Goal: Task Accomplishment & Management: Use online tool/utility

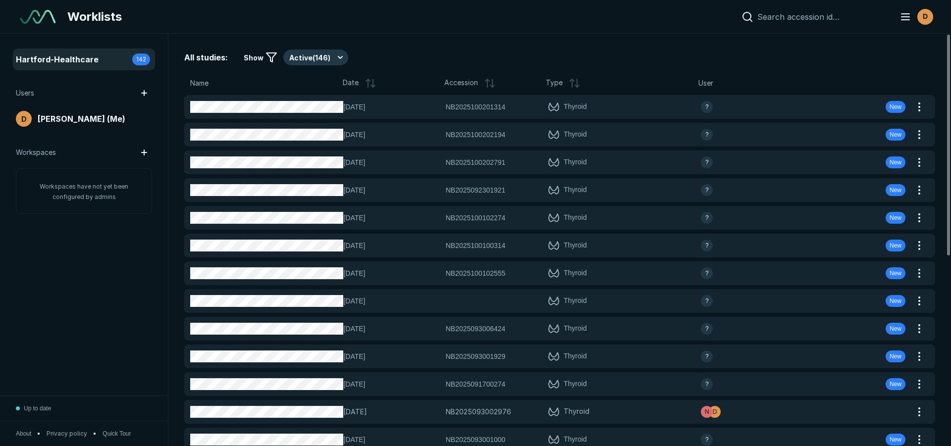
click at [786, 17] on input at bounding box center [822, 17] width 130 height 10
paste input "NB2025100203193"
type input "NB2025100203193"
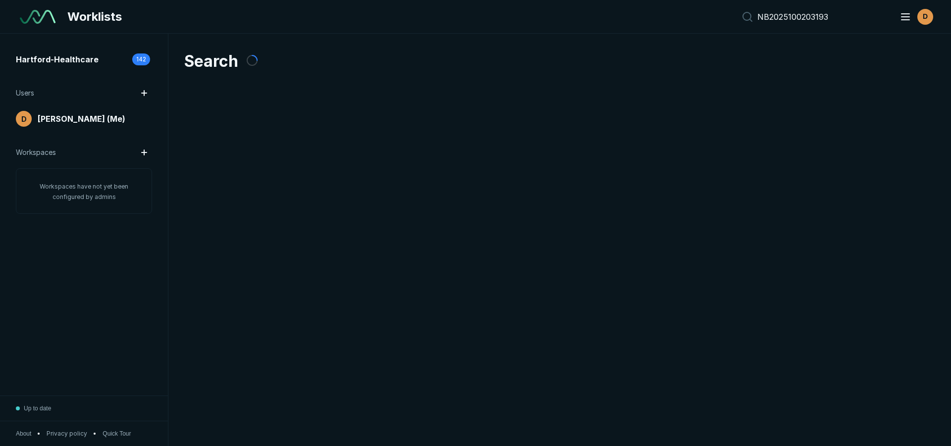
scroll to position [2950, 4636]
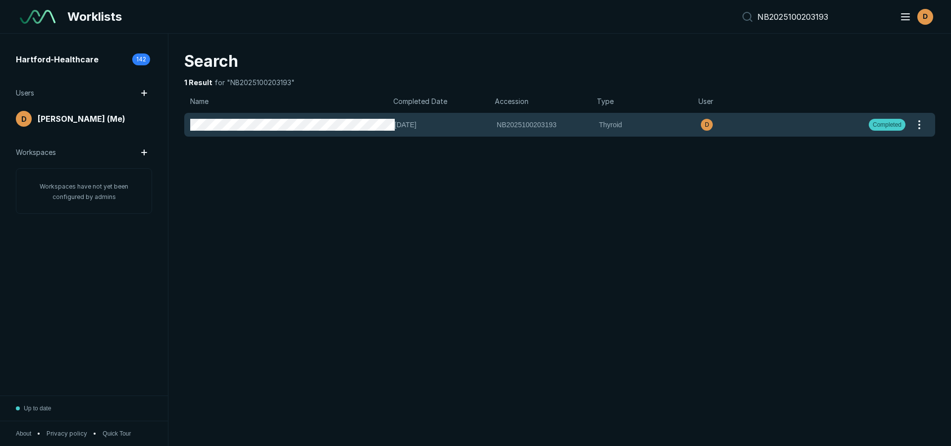
click at [396, 123] on span "[DATE]" at bounding box center [443, 124] width 96 height 11
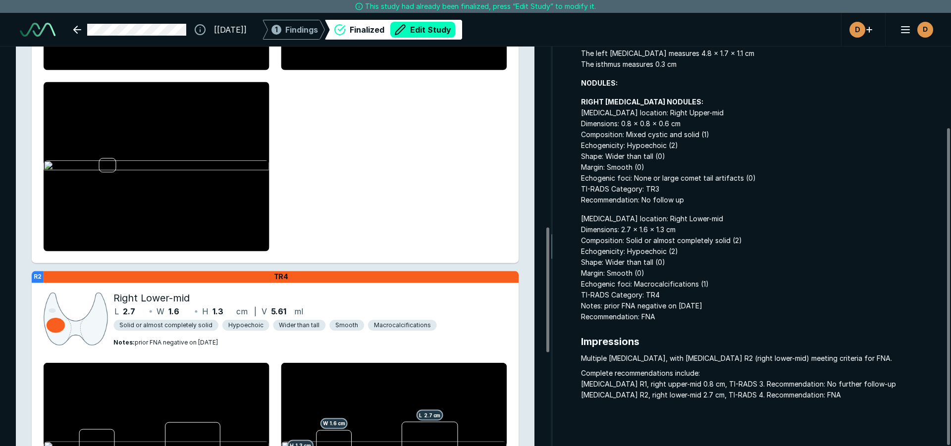
scroll to position [579, 0]
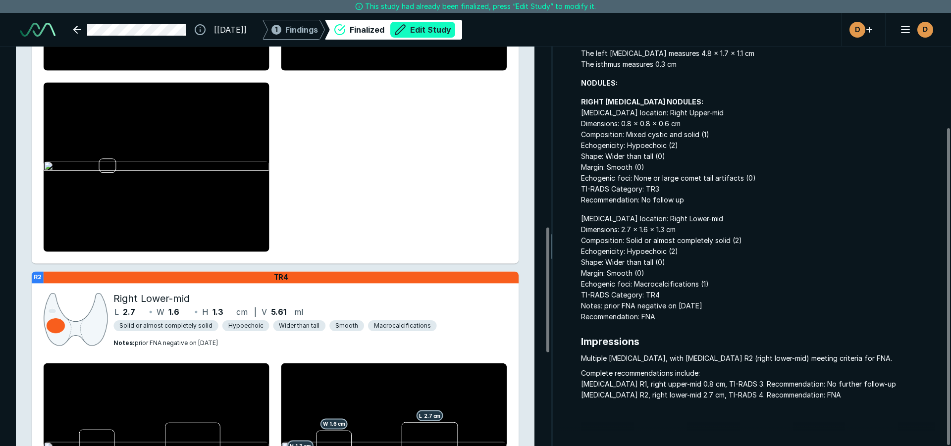
click at [445, 26] on button "Edit Study" at bounding box center [422, 30] width 65 height 16
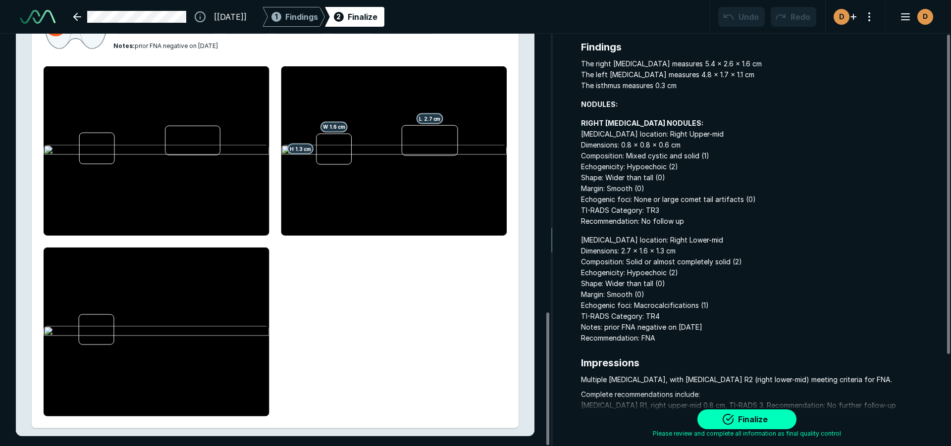
scroll to position [117, 0]
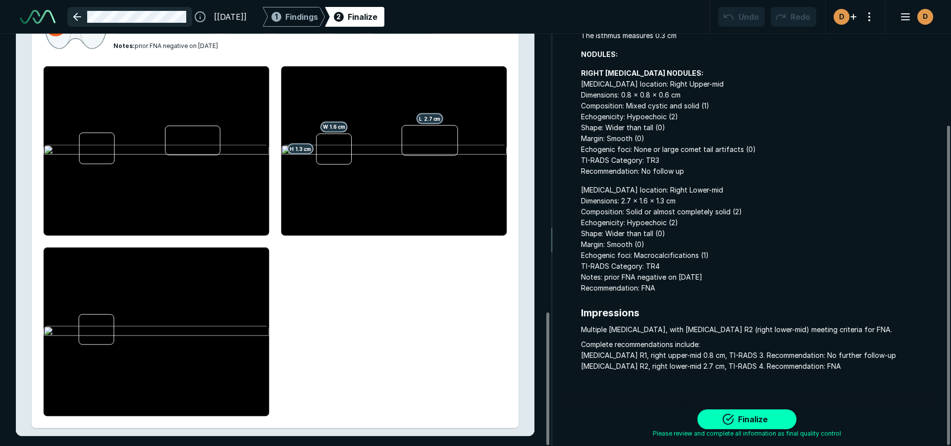
click at [78, 14] on link at bounding box center [129, 17] width 125 height 20
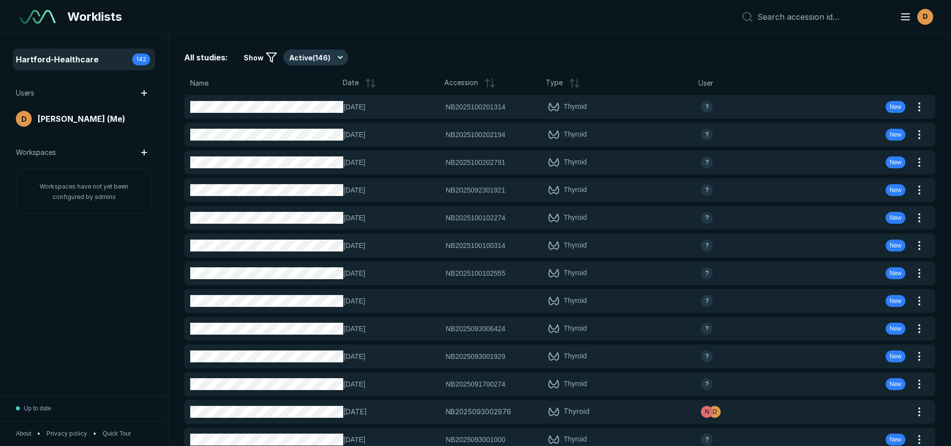
scroll to position [2950, 4636]
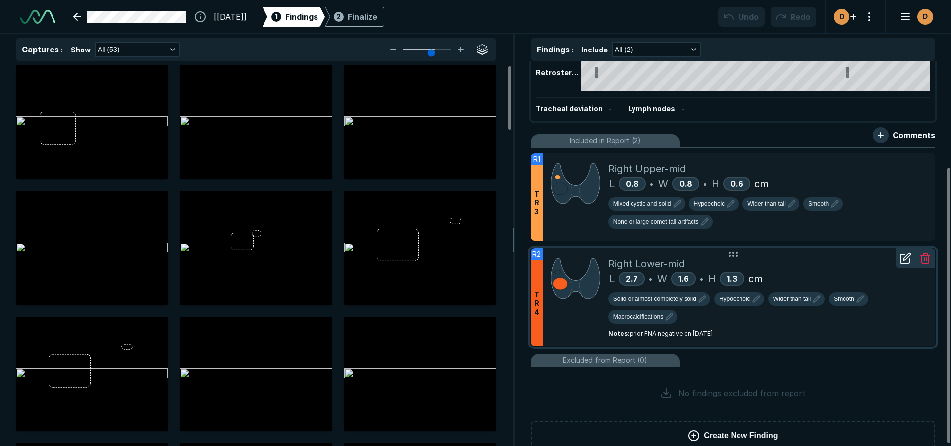
scroll to position [149, 0]
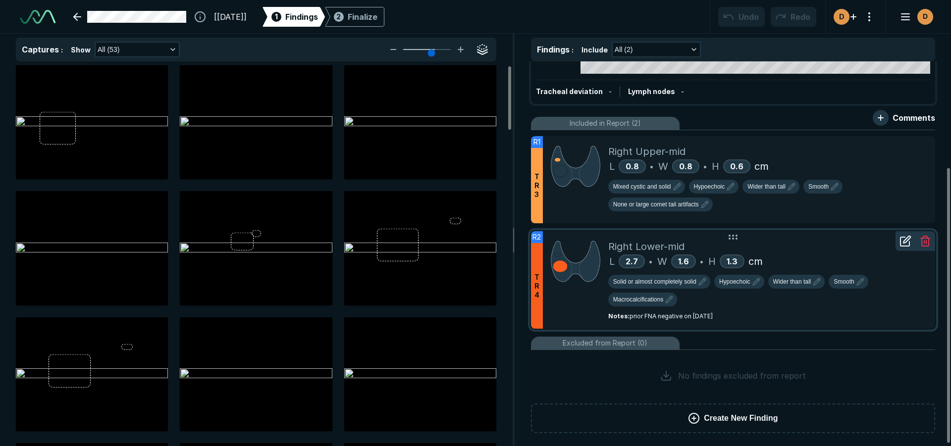
click at [905, 248] on div at bounding box center [905, 241] width 20 height 20
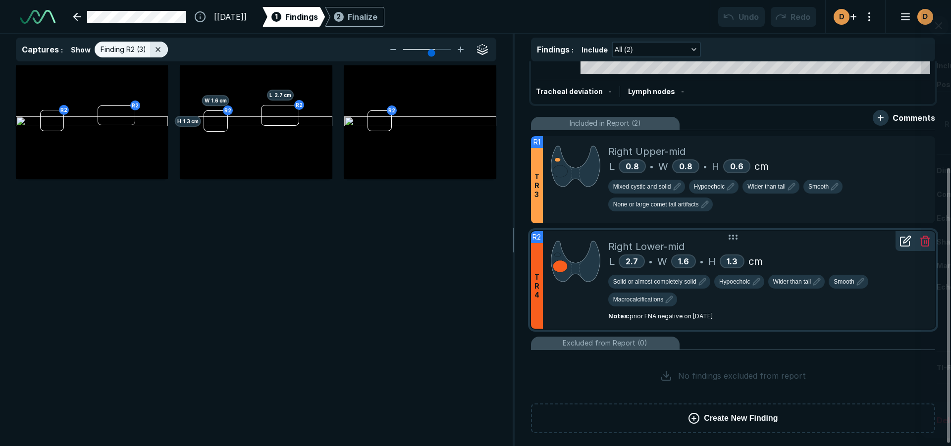
scroll to position [2879, 3419]
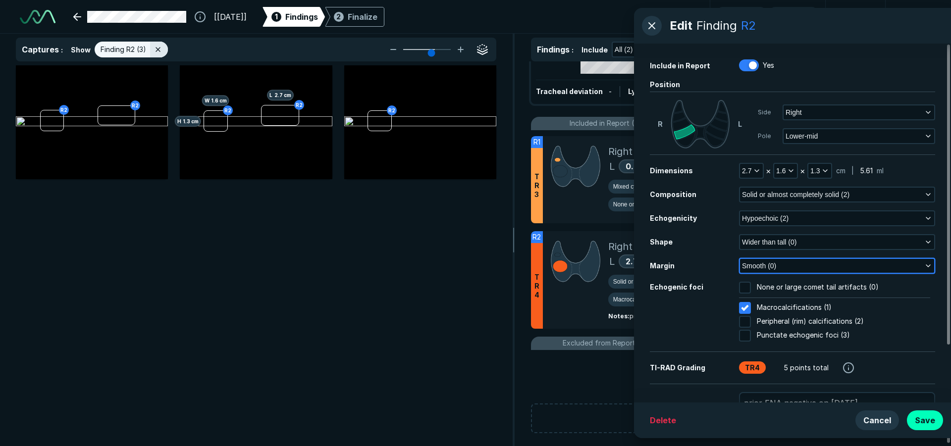
click at [927, 263] on icon "button" at bounding box center [928, 266] width 8 height 8
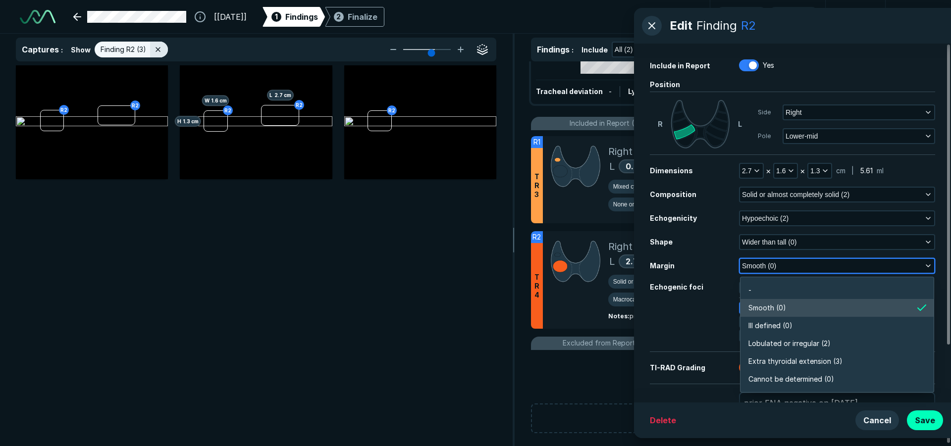
scroll to position [1733, 2142]
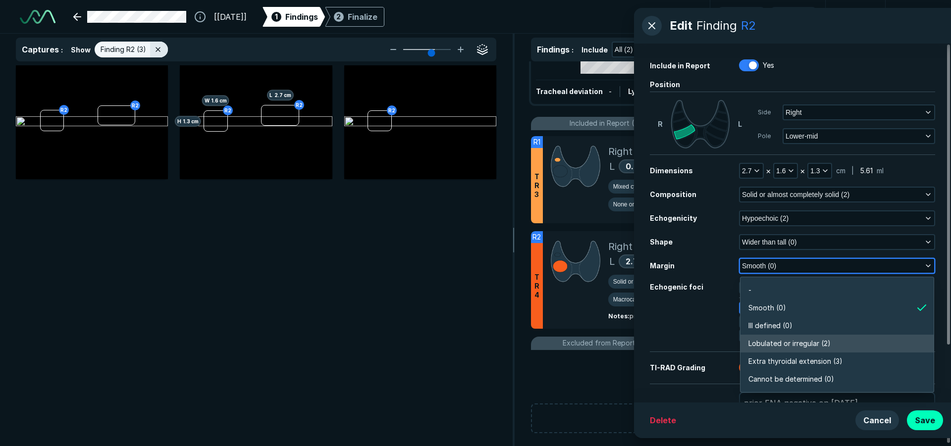
click at [788, 342] on span "Lobulated or irregular (2)" at bounding box center [789, 343] width 82 height 11
type textarea "x"
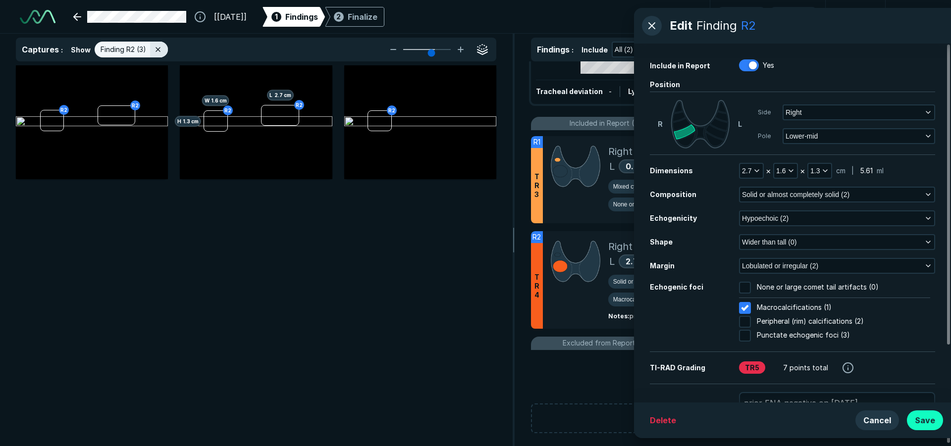
click at [929, 419] on button "Save" at bounding box center [925, 421] width 36 height 20
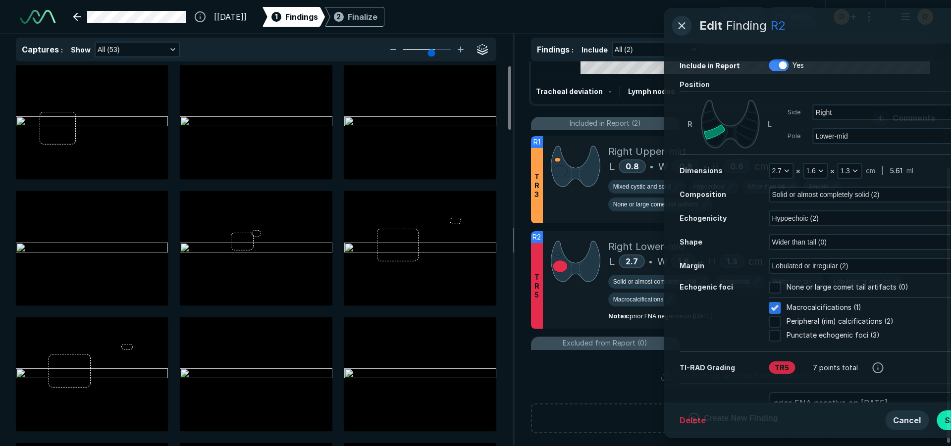
scroll to position [2879, 3419]
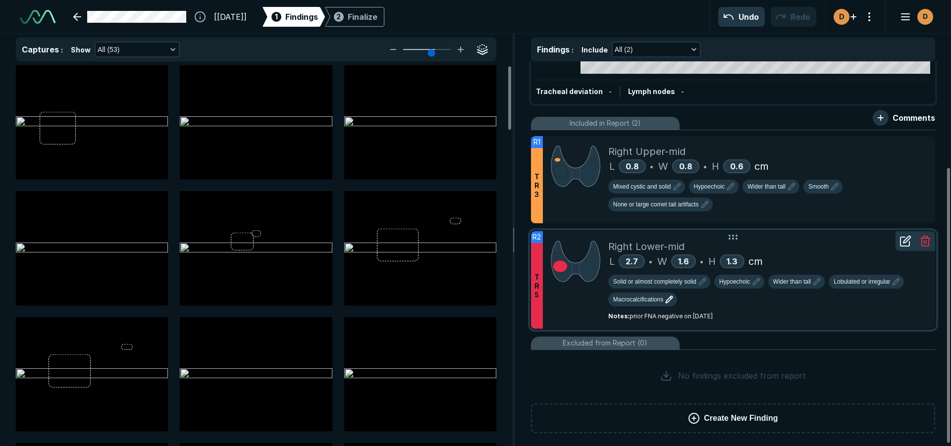
click at [653, 299] on span "Macrocalcifications" at bounding box center [638, 299] width 50 height 9
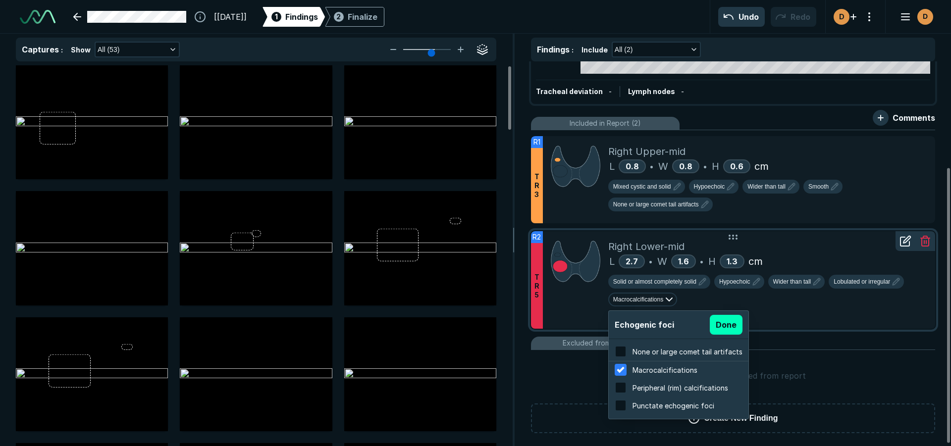
scroll to position [1593, 1889]
click at [619, 388] on input "checkbox" at bounding box center [621, 388] width 12 height 12
checkbox input "true"
click at [621, 372] on div at bounding box center [620, 370] width 17 height 17
click at [621, 372] on input "checkbox" at bounding box center [621, 370] width 12 height 12
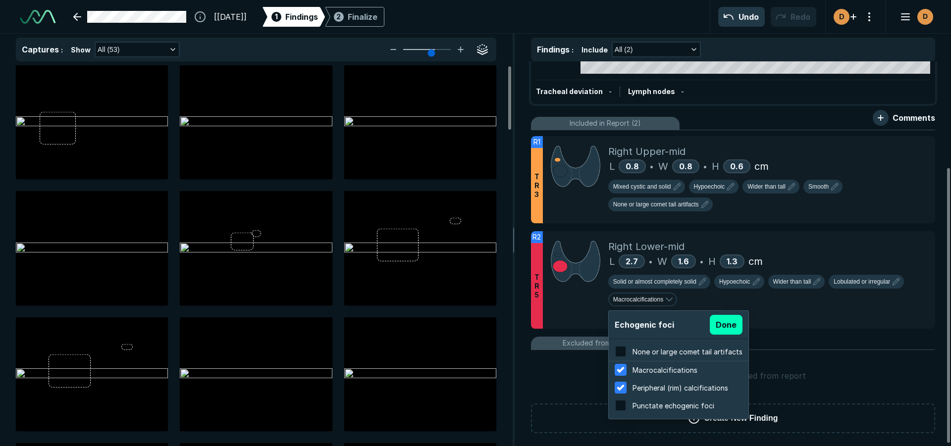
checkbox input "false"
click at [621, 388] on div at bounding box center [625, 383] width 8 height 8
click at [618, 388] on input "checkbox" at bounding box center [621, 388] width 12 height 12
checkbox input "false"
checkbox input "true"
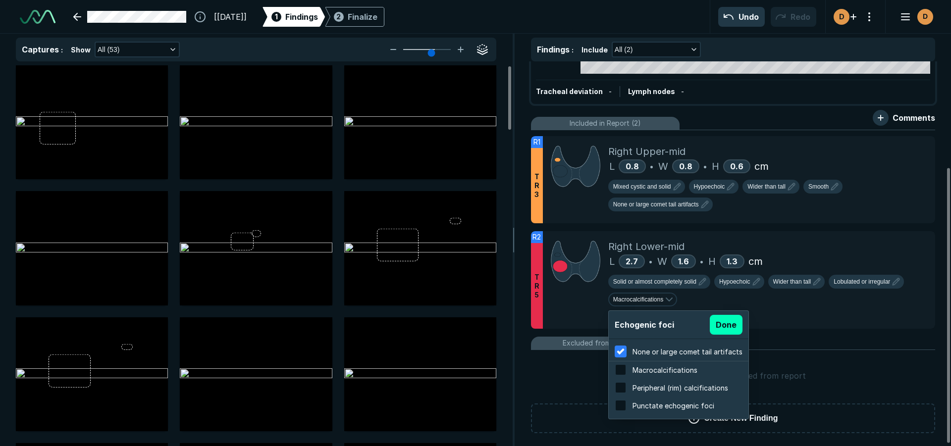
click at [618, 388] on input "checkbox" at bounding box center [621, 388] width 12 height 12
checkbox input "true"
checkbox input "false"
click at [730, 323] on button "Done" at bounding box center [726, 325] width 33 height 20
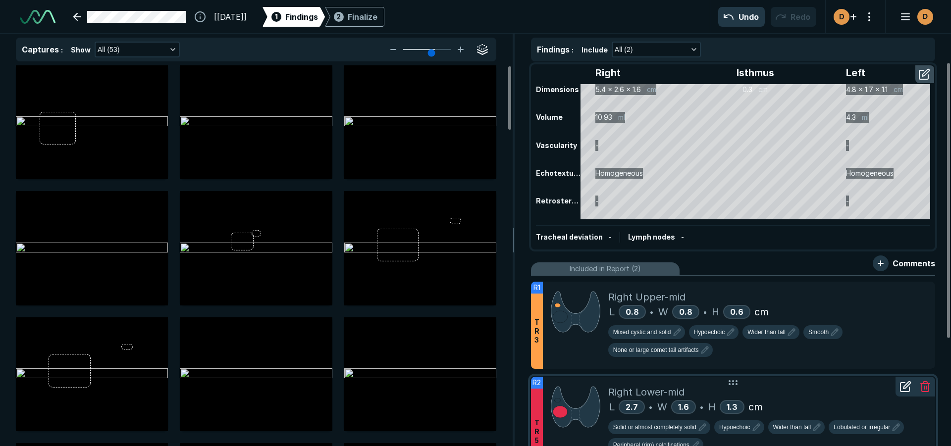
scroll to position [0, 0]
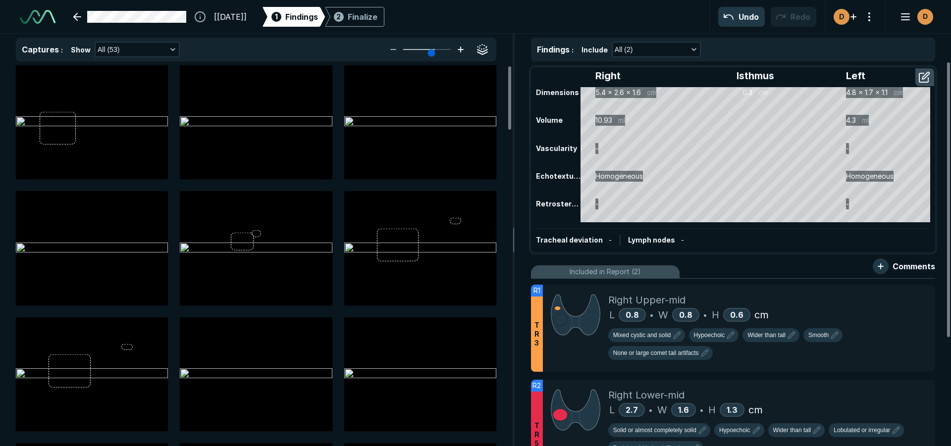
click at [461, 48] on icon at bounding box center [461, 49] width 0 height 5
type input "5"
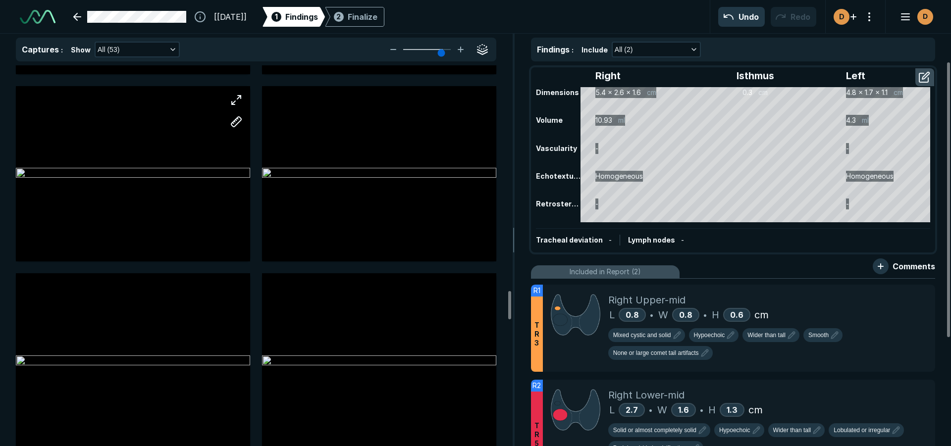
scroll to position [2922, 0]
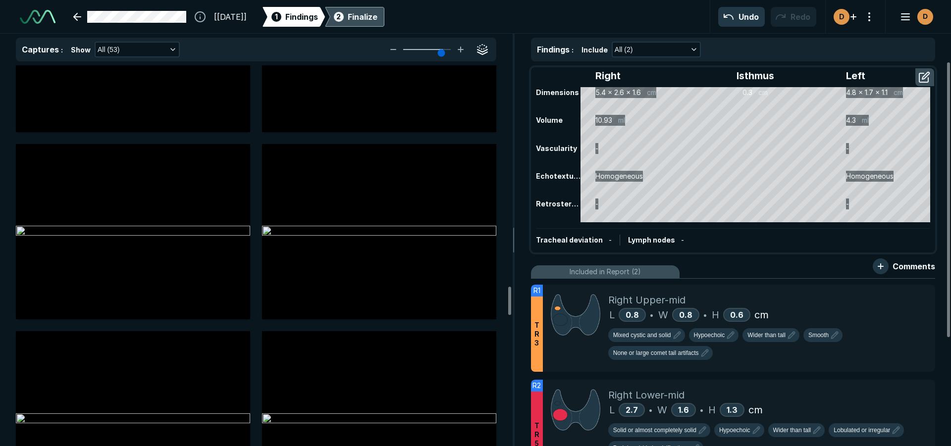
click at [377, 15] on div "Finalize" at bounding box center [363, 17] width 30 height 12
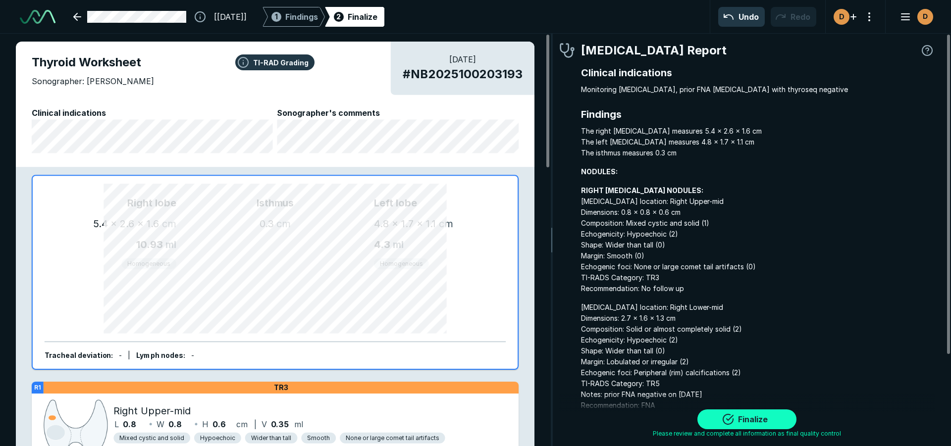
click at [735, 419] on button "Finalize" at bounding box center [746, 420] width 99 height 20
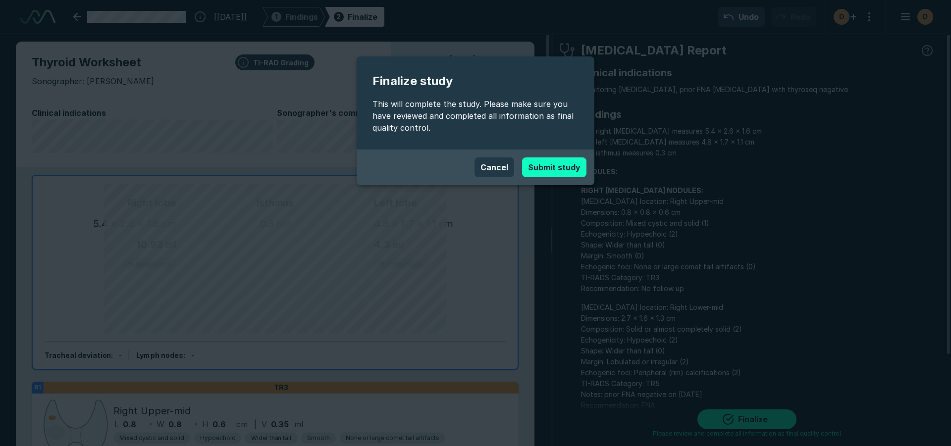
click at [560, 172] on button "Submit study" at bounding box center [554, 168] width 64 height 20
type textarea "x"
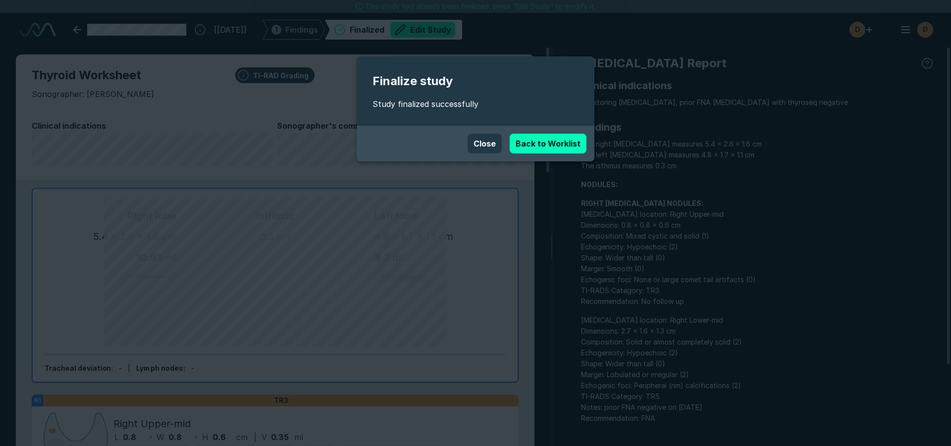
scroll to position [3051, 5552]
click at [476, 142] on button "Close" at bounding box center [485, 144] width 34 height 20
